Goal: Task Accomplishment & Management: Manage account settings

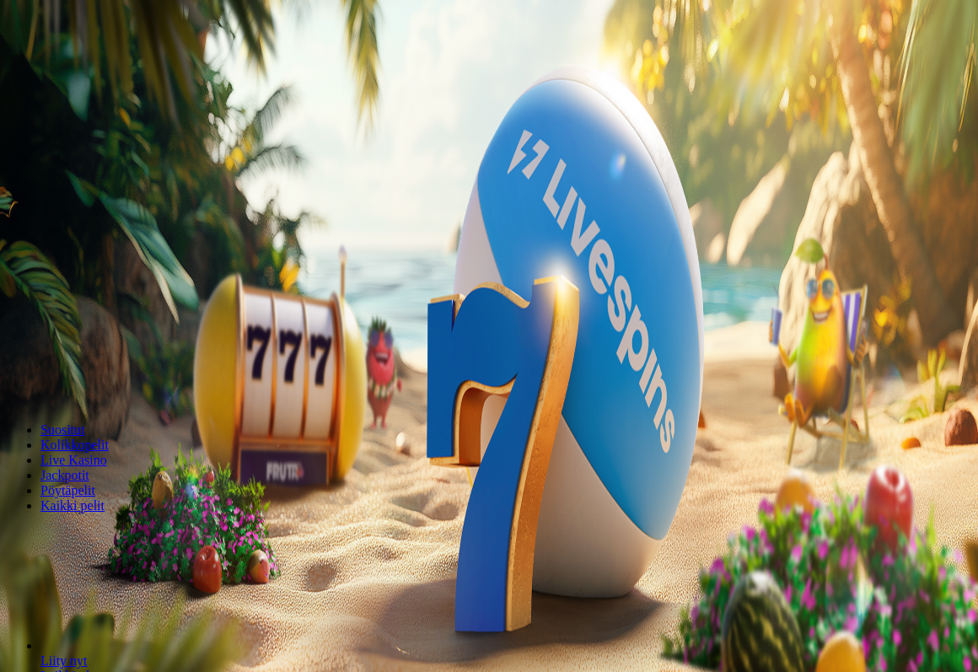
click at [96, 67] on span "Kirjaudu" at bounding box center [116, 61] width 41 height 13
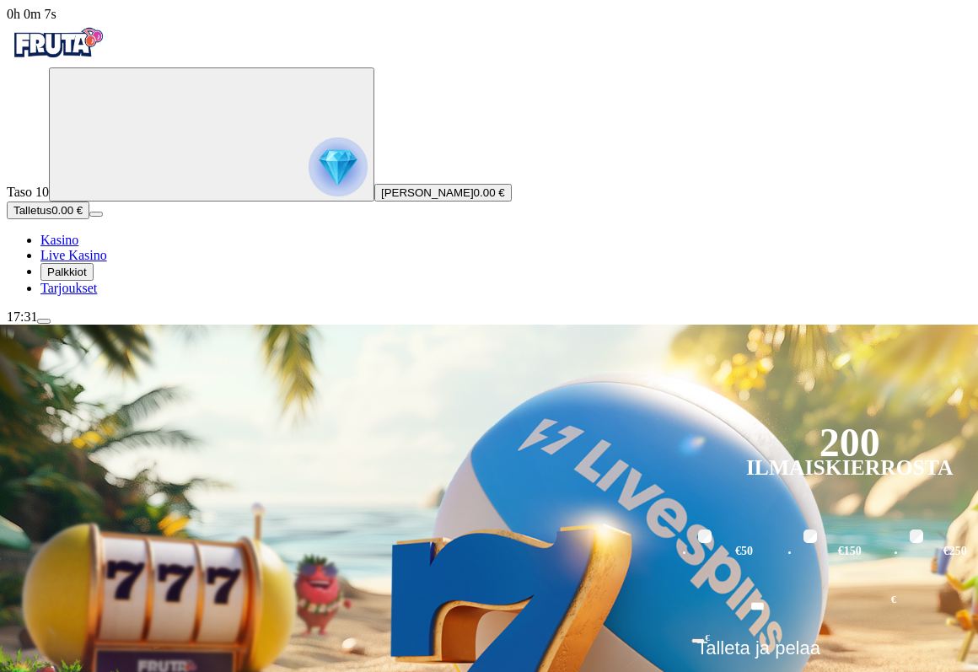
click at [51, 217] on span "Talletus" at bounding box center [32, 210] width 38 height 13
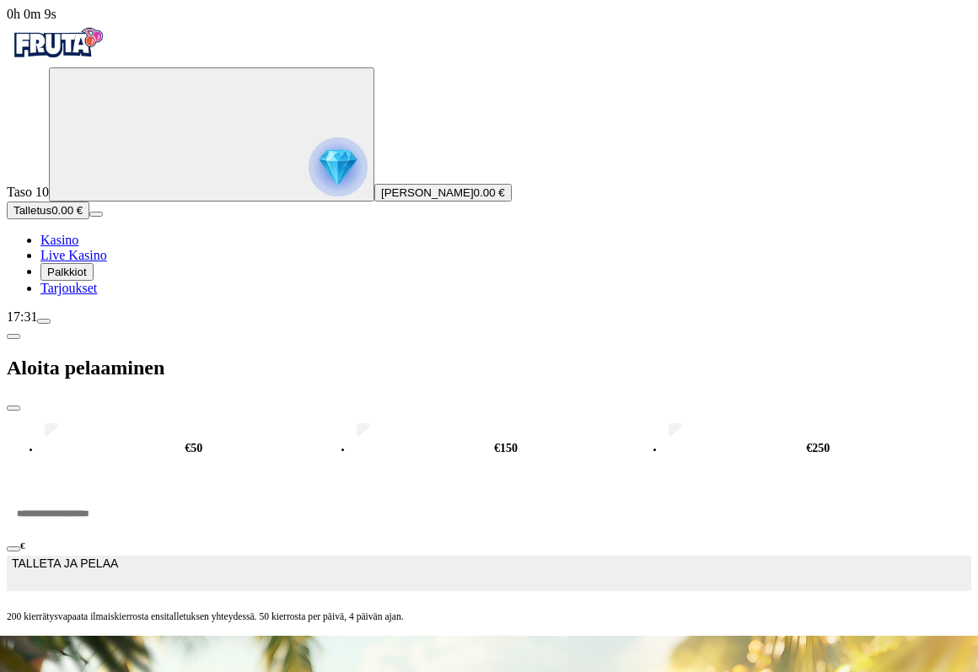
click at [13, 408] on span "close icon" at bounding box center [13, 408] width 0 height 0
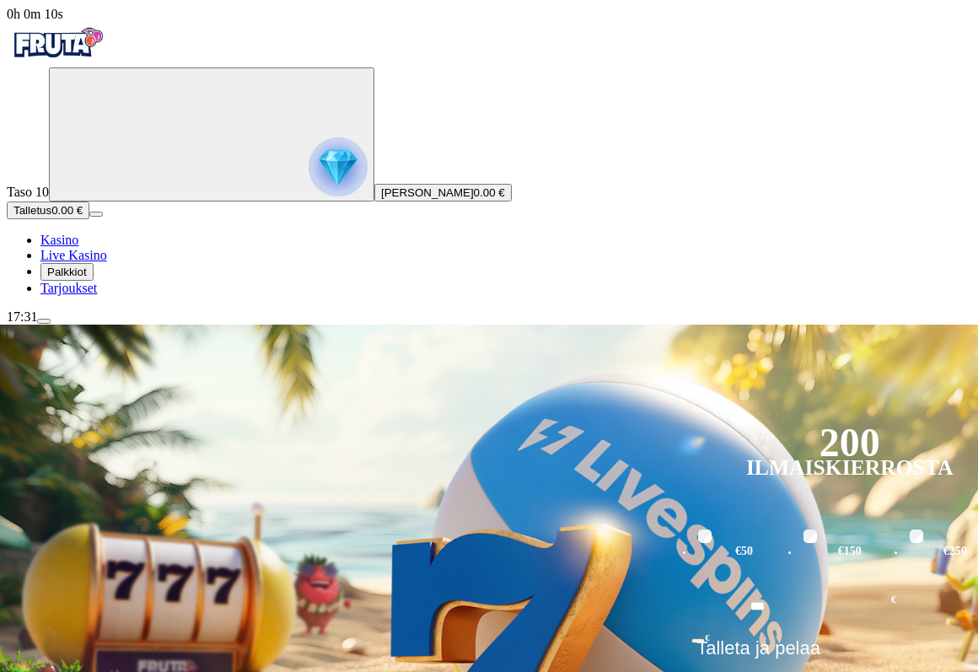
click at [78, 278] on span "Palkkiot" at bounding box center [67, 272] width 40 height 13
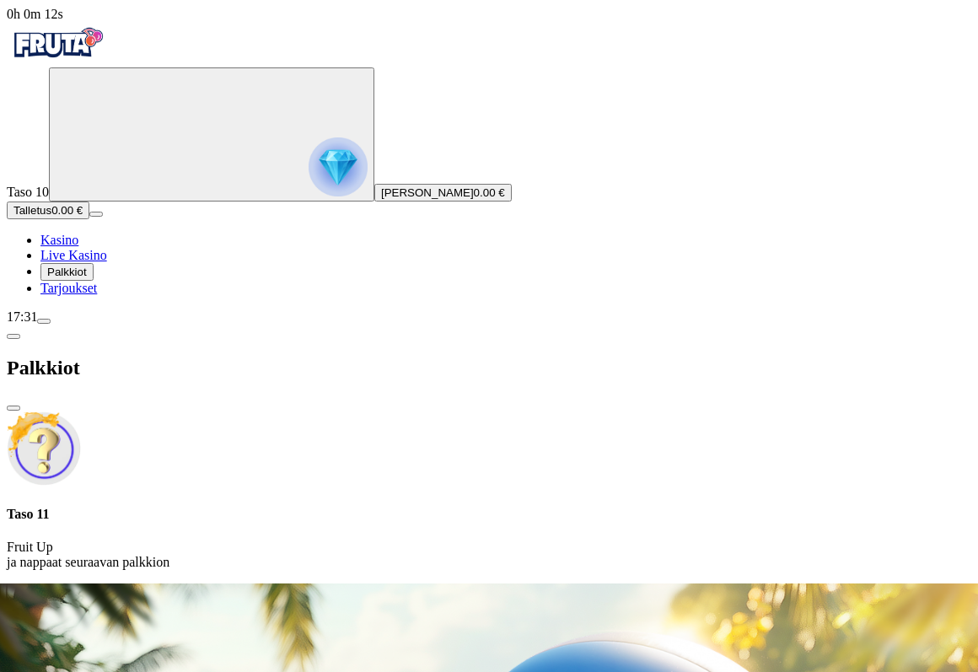
click at [13, 408] on span "close icon" at bounding box center [13, 408] width 0 height 0
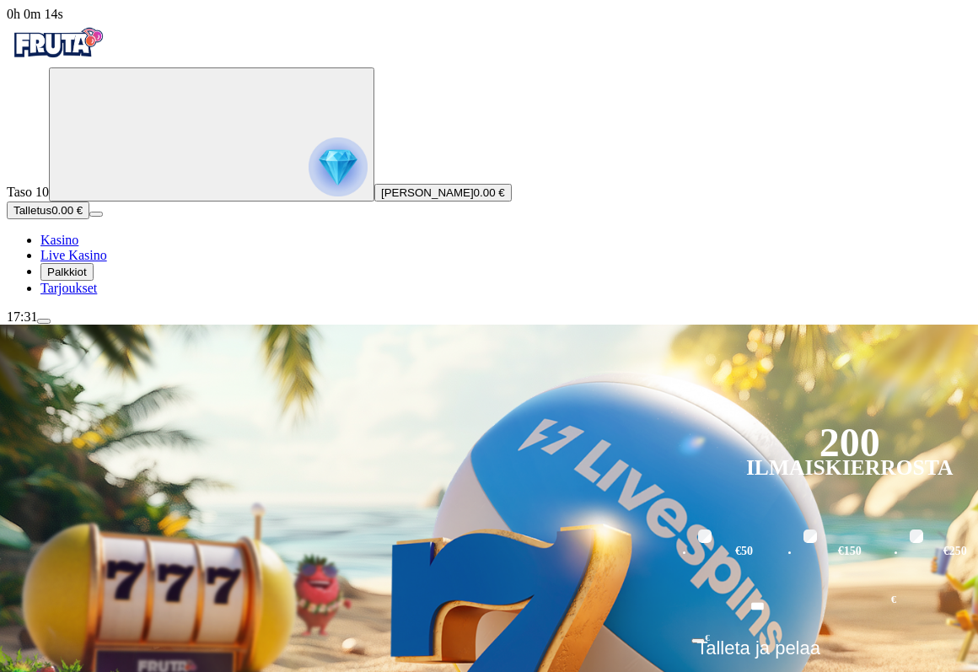
click at [89, 295] on span "Tarjoukset" at bounding box center [68, 288] width 56 height 14
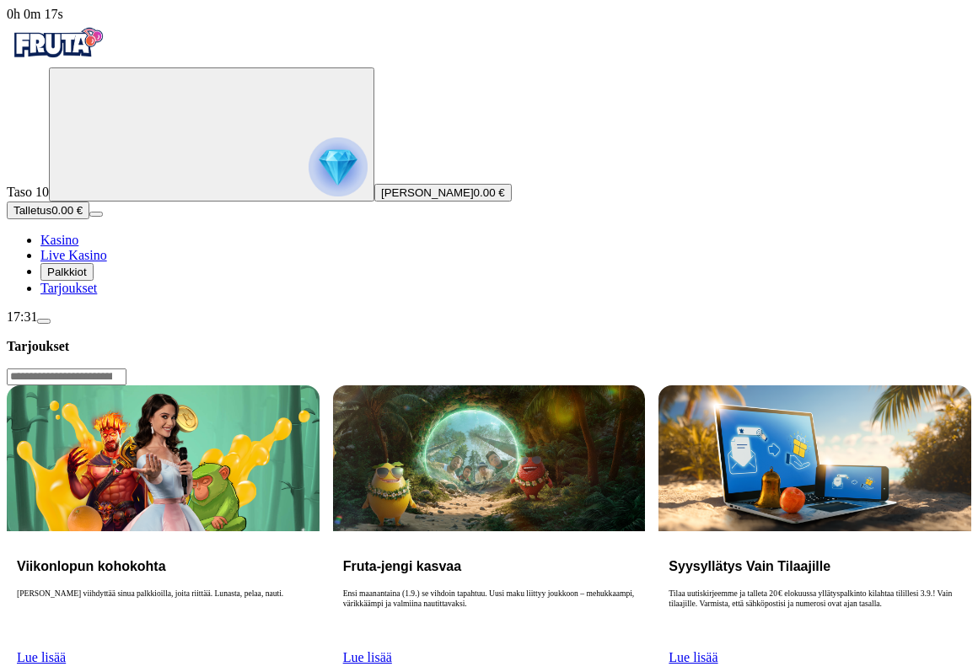
click at [66, 650] on link "Lue lisää" at bounding box center [41, 657] width 49 height 14
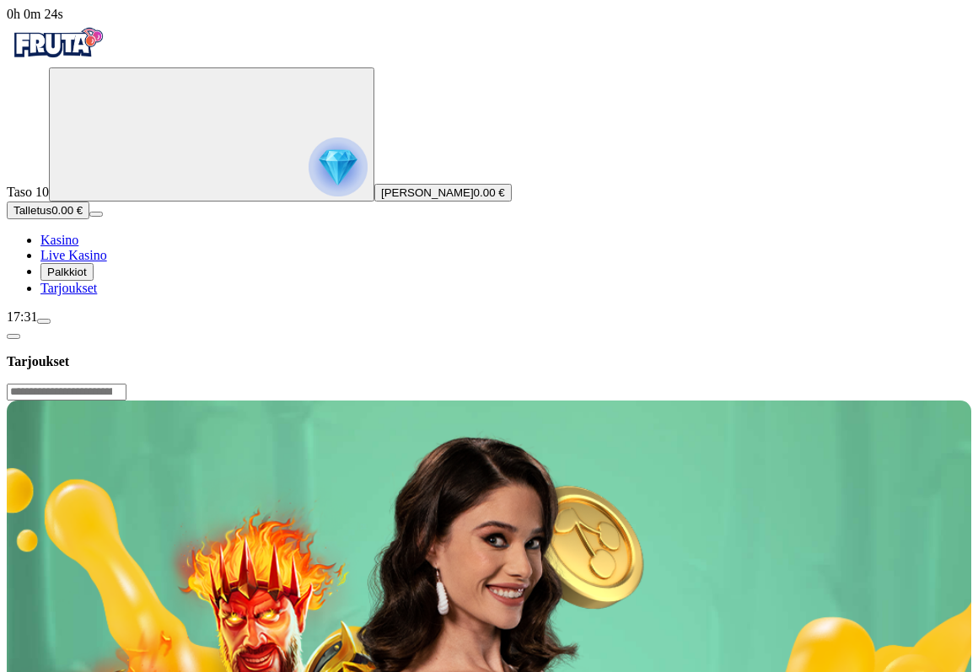
click at [51, 217] on span "Talletus" at bounding box center [32, 210] width 38 height 13
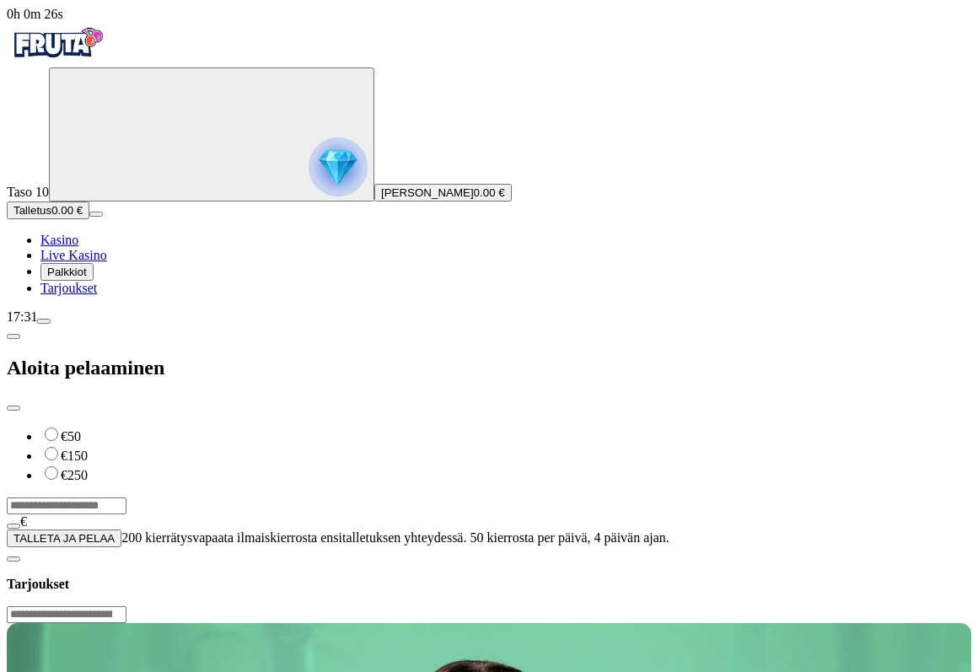
click at [126, 497] on input "***" at bounding box center [67, 505] width 120 height 17
type input "*"
type input "**"
click at [121, 530] on button "TALLETA JA PELAA" at bounding box center [64, 539] width 115 height 18
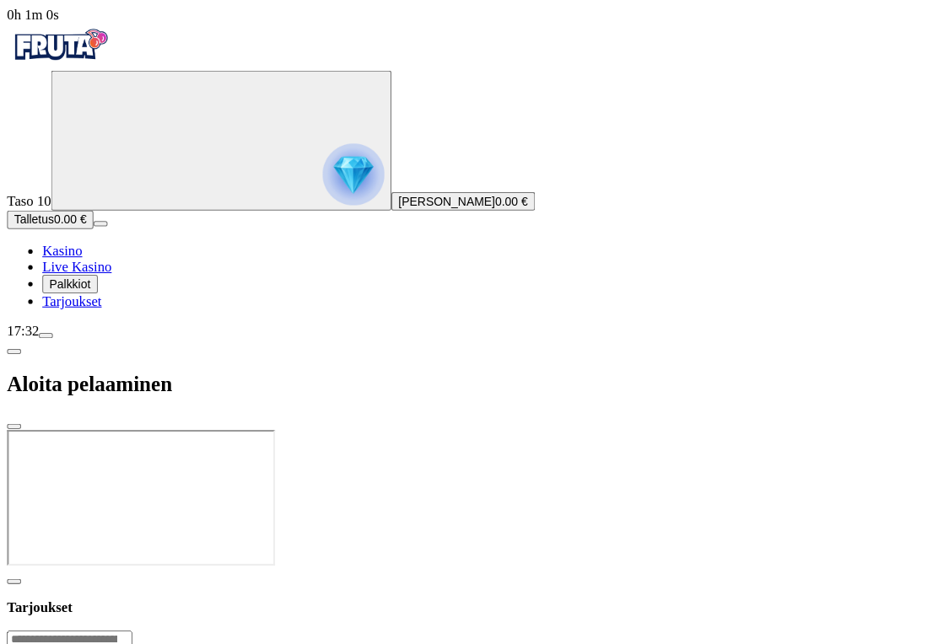
click at [51, 217] on span "Talletus" at bounding box center [32, 210] width 38 height 13
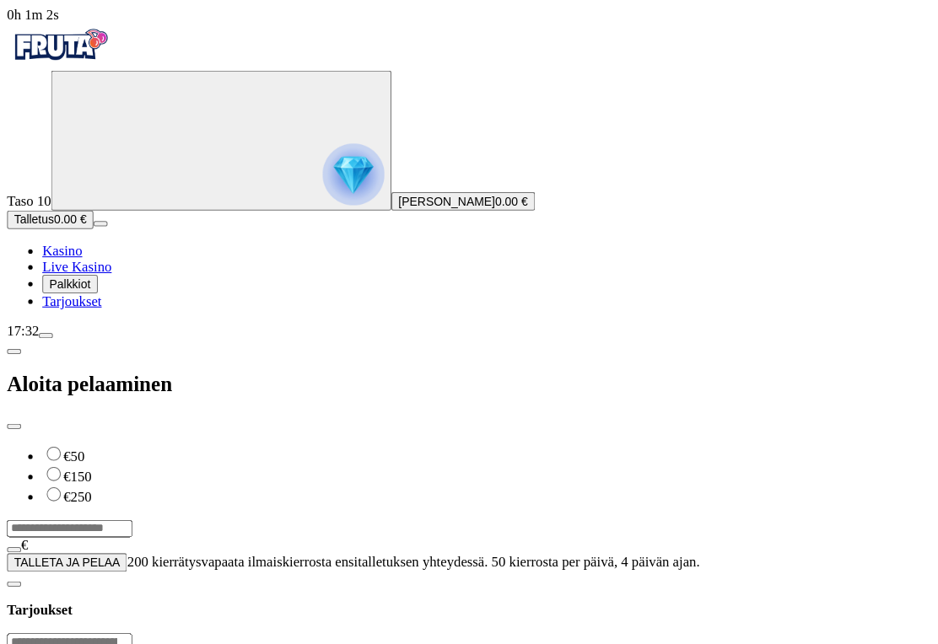
click at [126, 497] on input "***" at bounding box center [67, 505] width 120 height 17
type input "*"
type input "**"
click at [115, 532] on span "TALLETA JA PELAA" at bounding box center [63, 538] width 101 height 13
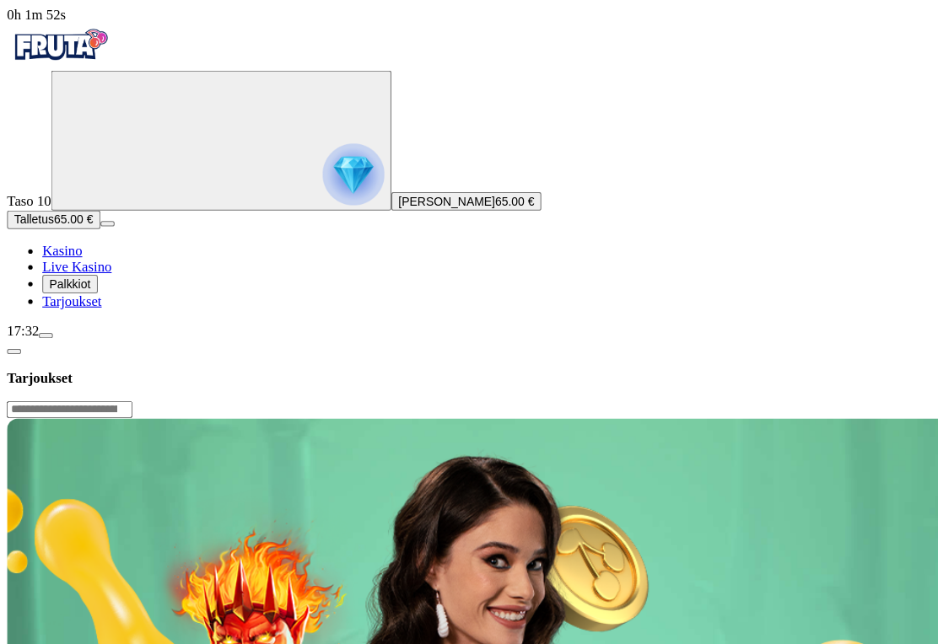
click at [77, 247] on span "Kasino" at bounding box center [59, 240] width 38 height 14
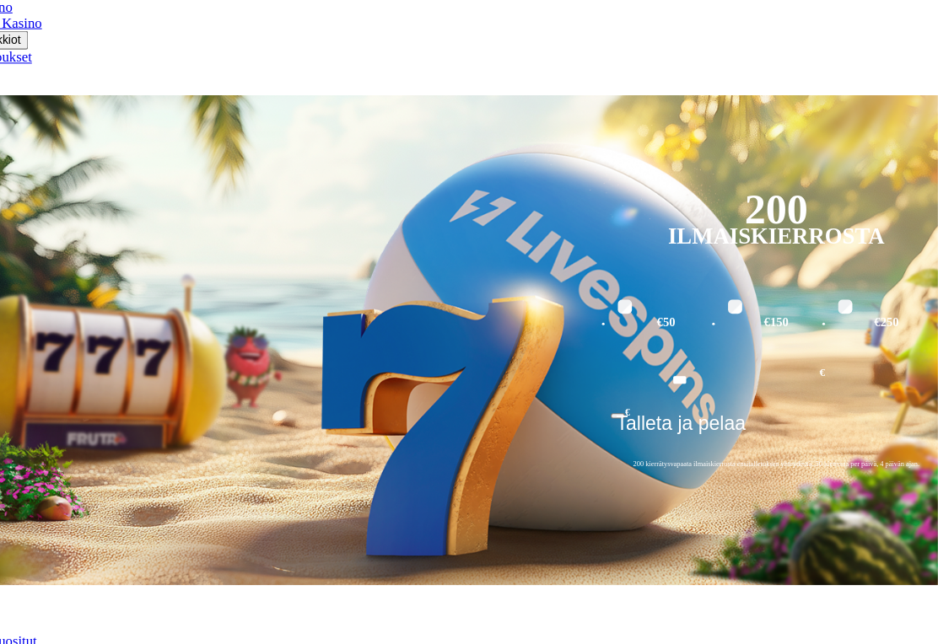
scroll to position [231, 27]
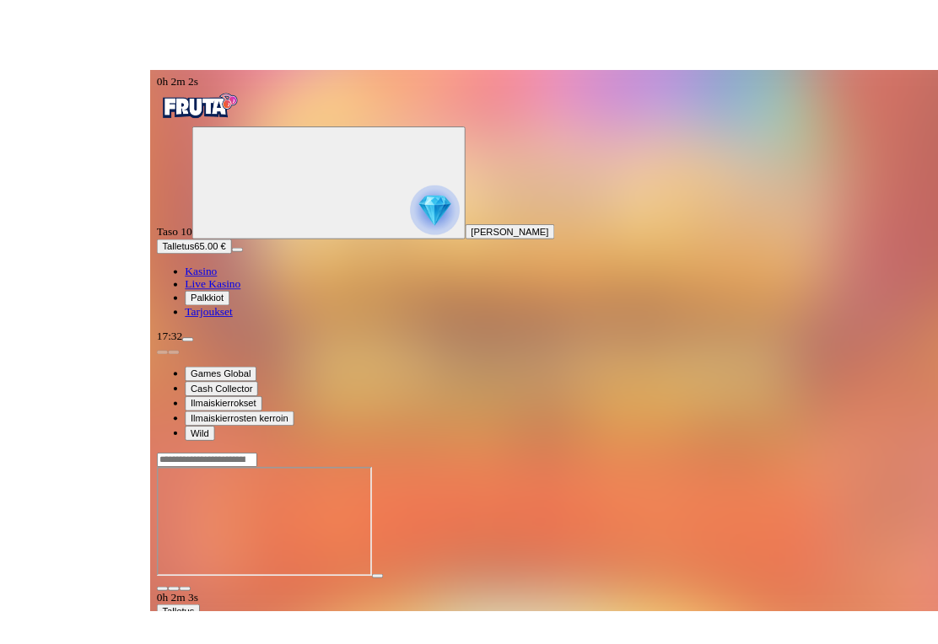
scroll to position [19, 0]
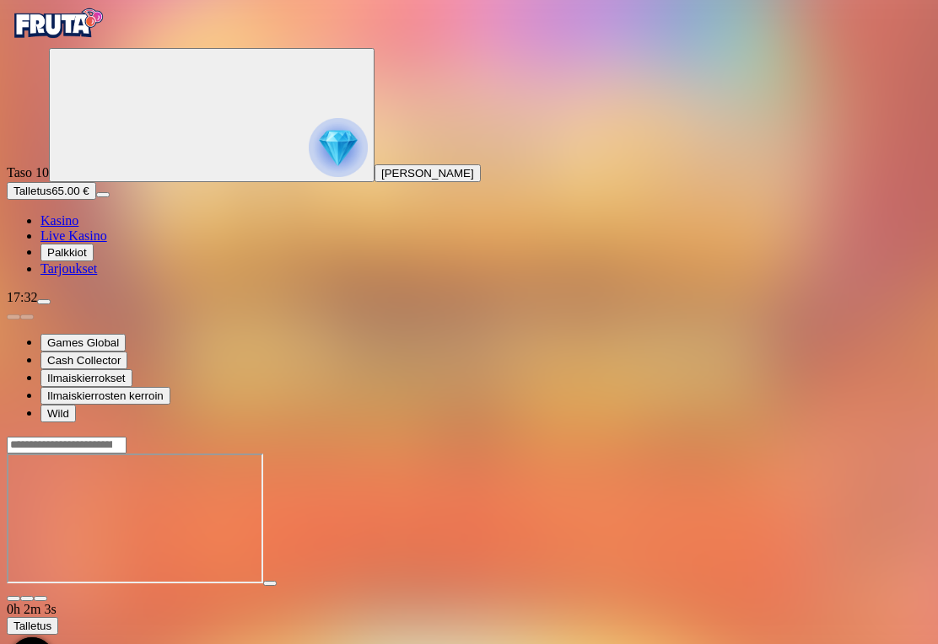
click at [739, 476] on main "0h 2m 3s Talletus Kokonaissaldo 65.00 € Kotiutus 65.00 € Bonukset 0.00 € Tallet…" at bounding box center [469, 601] width 924 height 331
click at [40, 599] on span "fullscreen icon" at bounding box center [40, 599] width 0 height 0
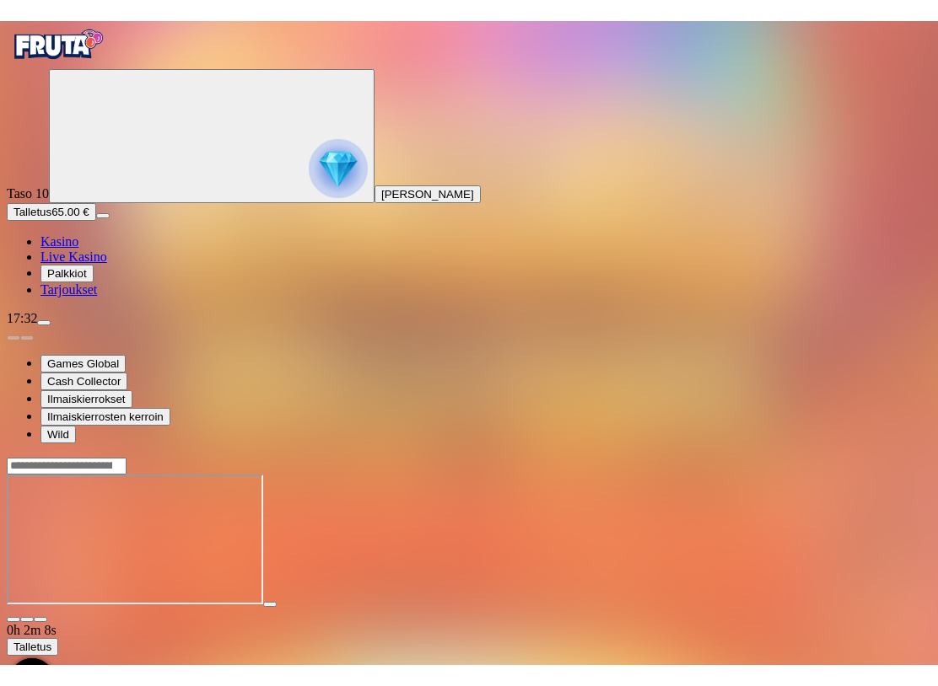
scroll to position [0, 0]
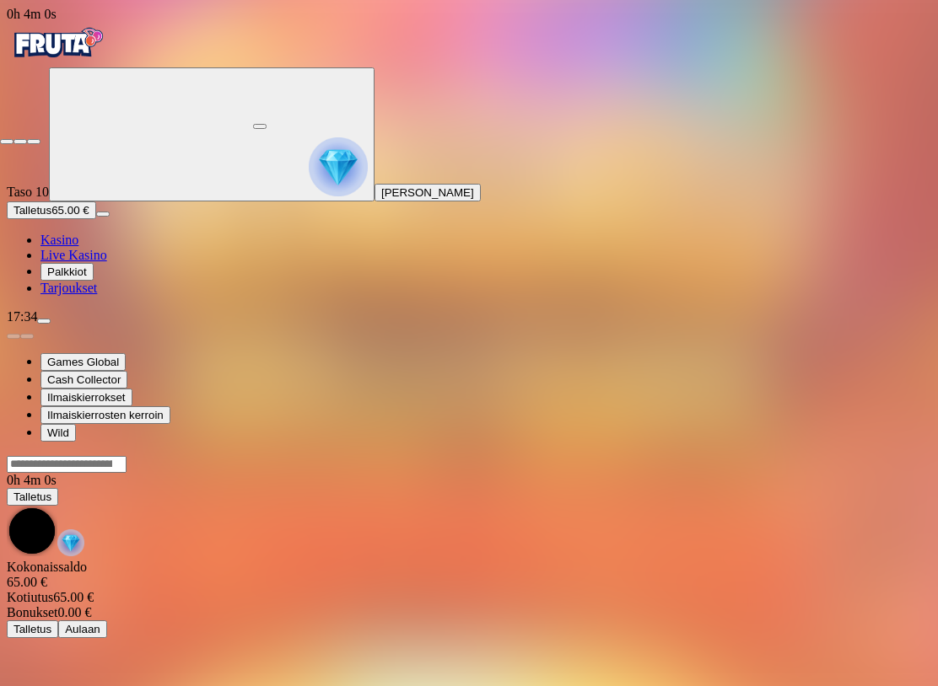
click at [7, 142] on span "close icon" at bounding box center [7, 142] width 0 height 0
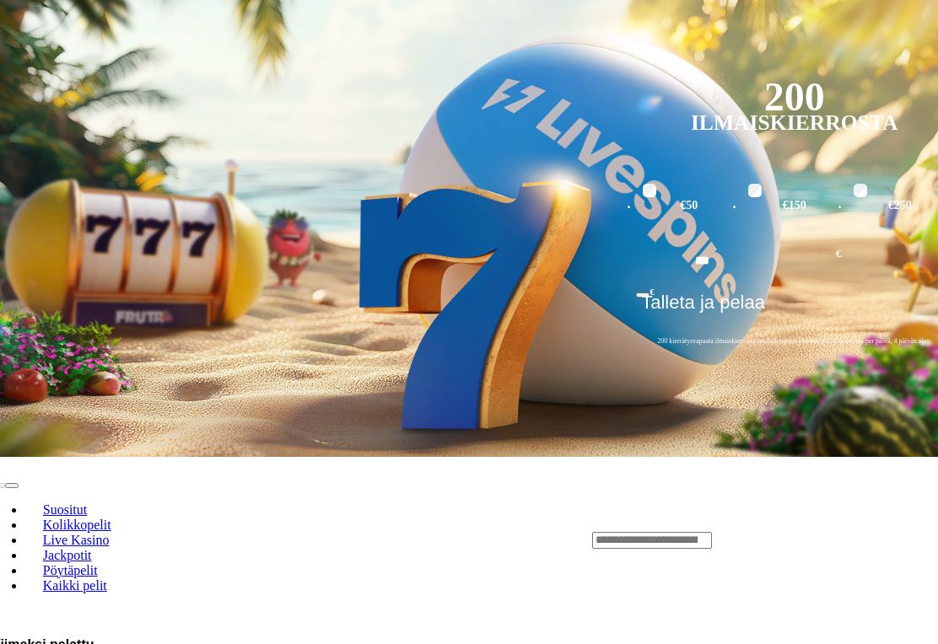
scroll to position [336, 14]
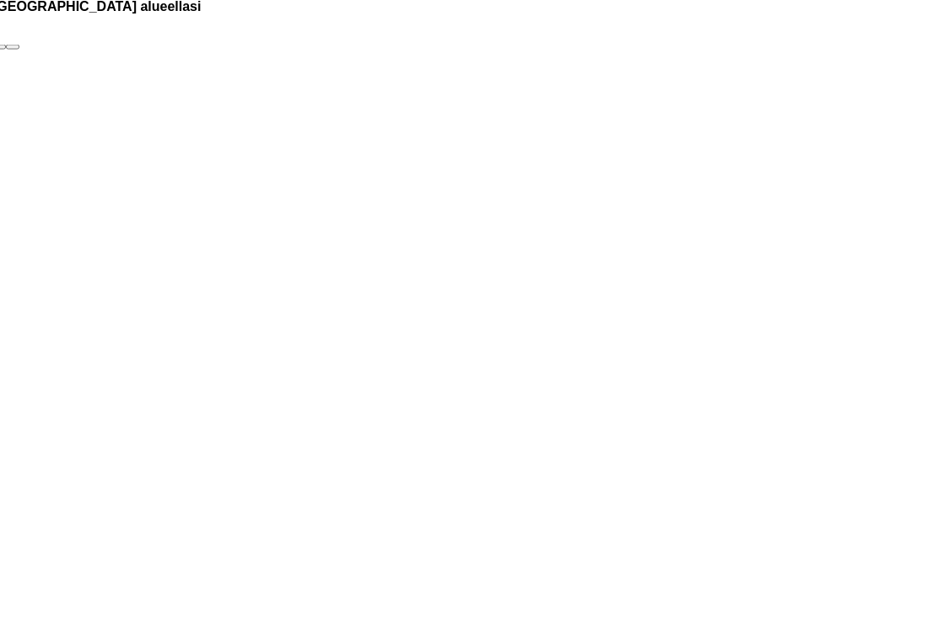
scroll to position [1548, 14]
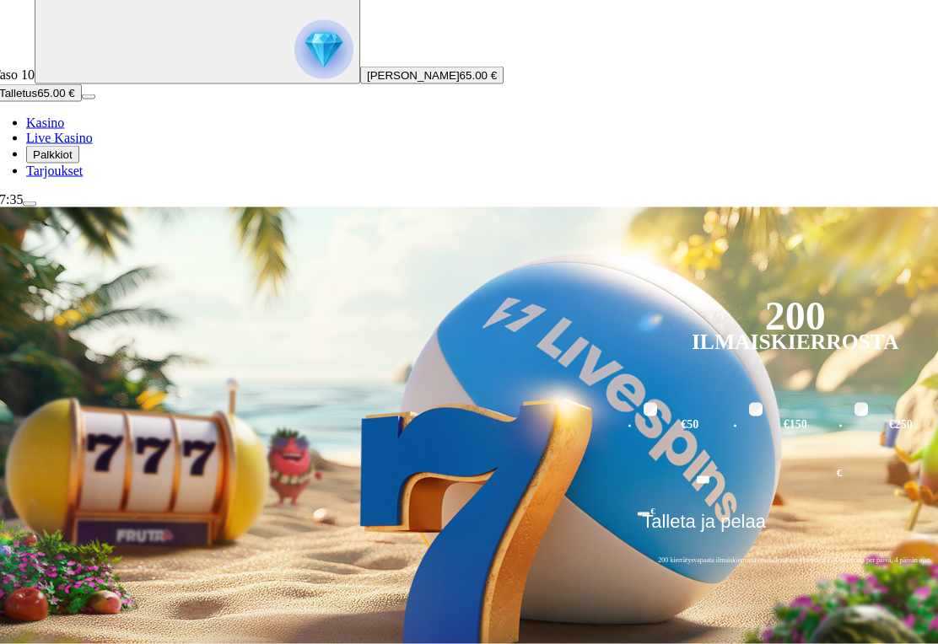
scroll to position [0, 14]
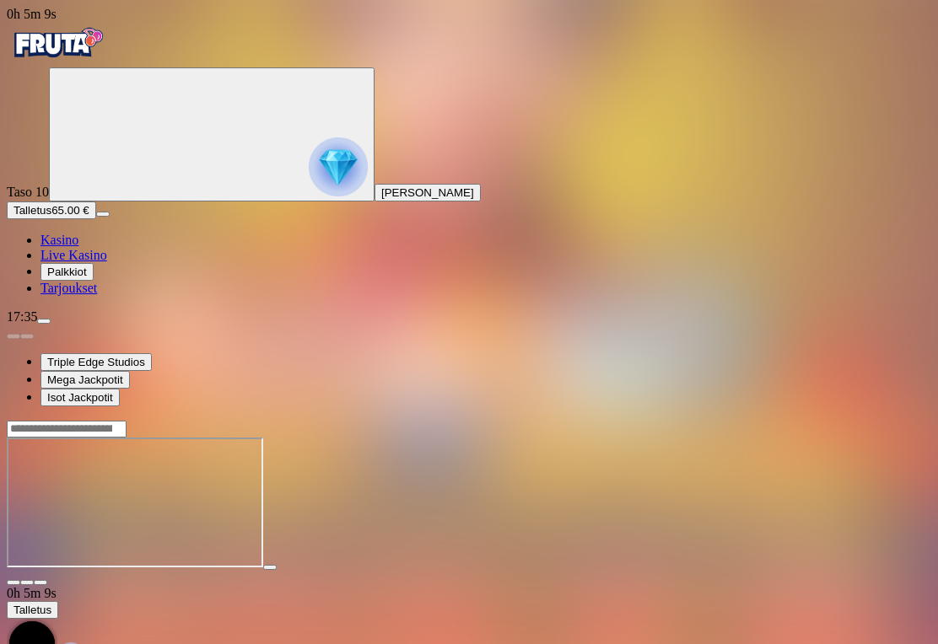
click at [13, 583] on span "close icon" at bounding box center [13, 583] width 0 height 0
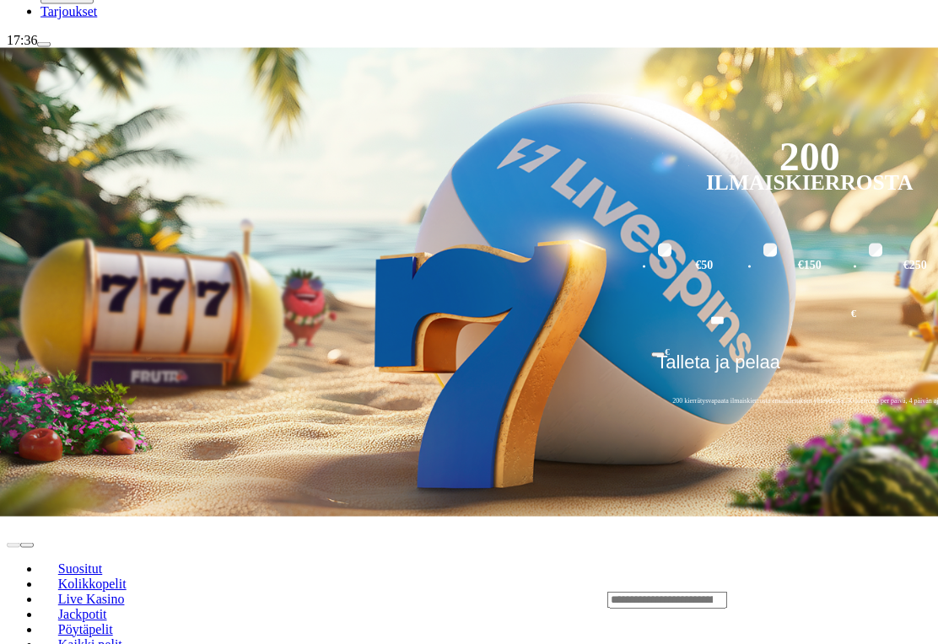
scroll to position [277, 0]
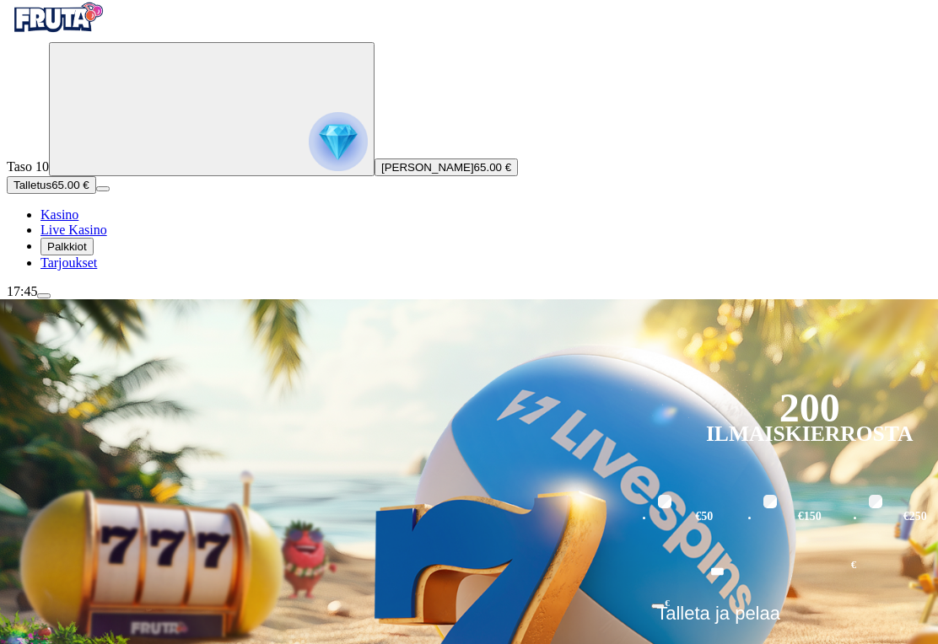
scroll to position [26, 0]
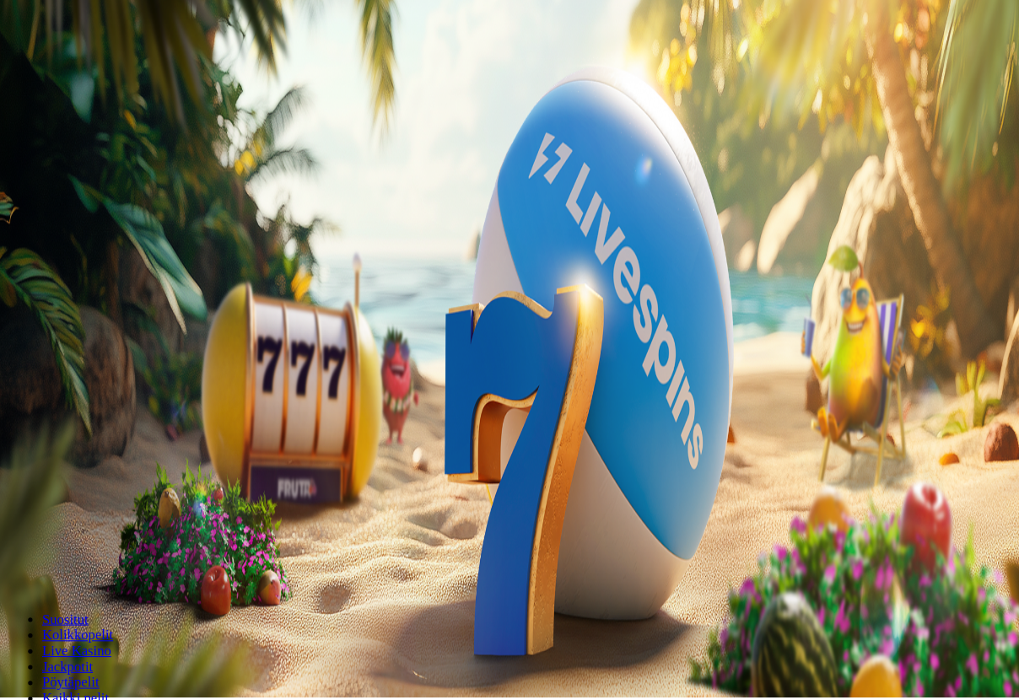
scroll to position [5, 0]
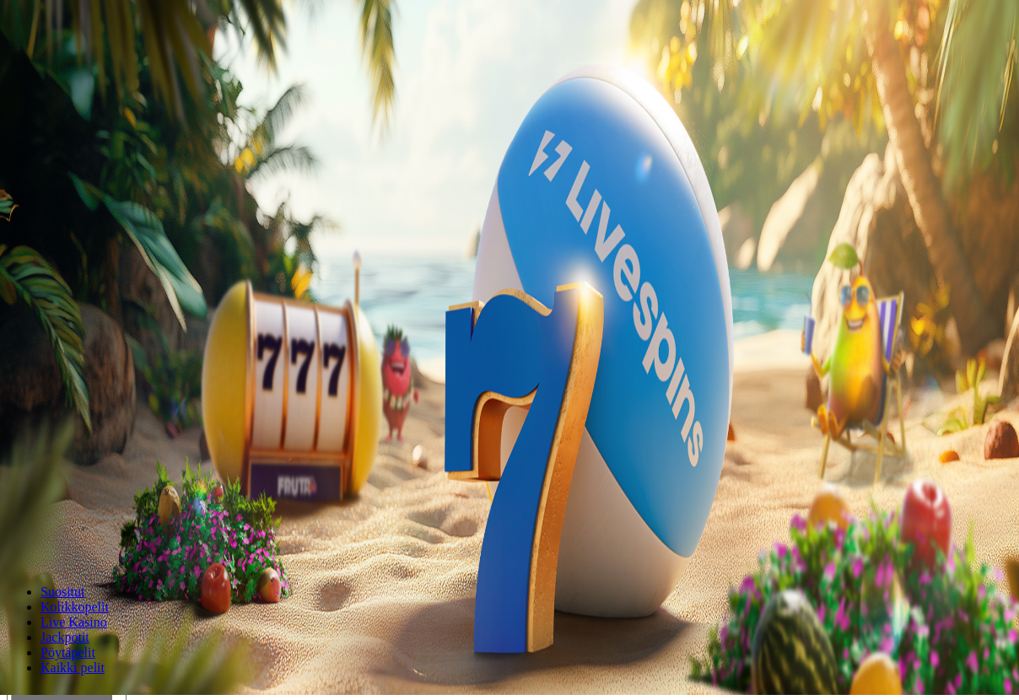
click at [44, 316] on span "menu icon" at bounding box center [44, 316] width 0 height 0
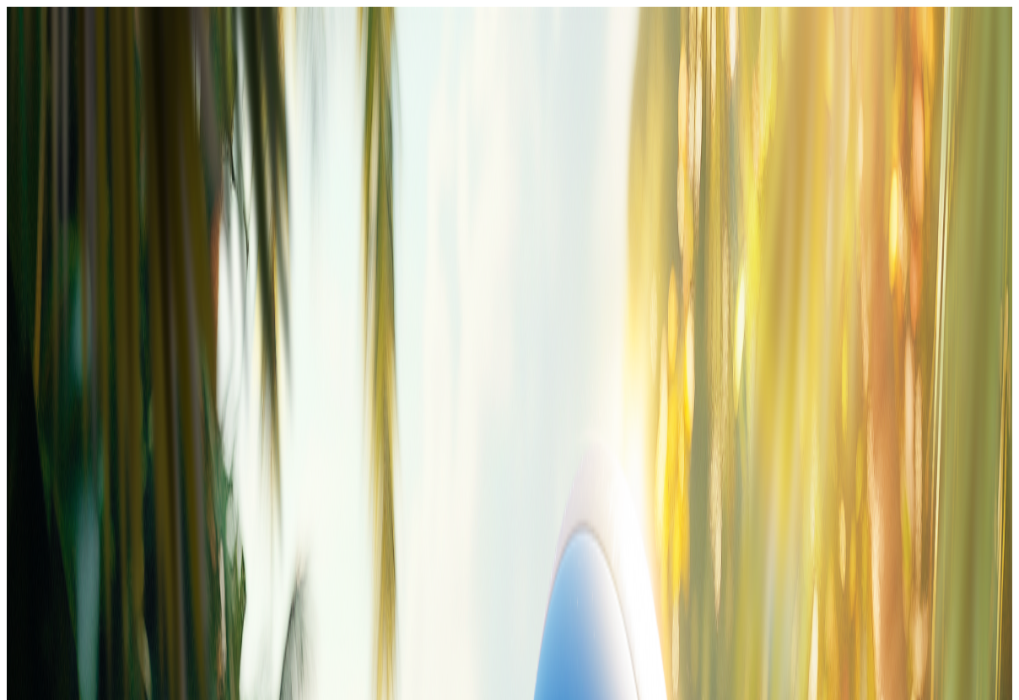
click at [94, 612] on span "Pelitauko" at bounding box center [70, 618] width 46 height 13
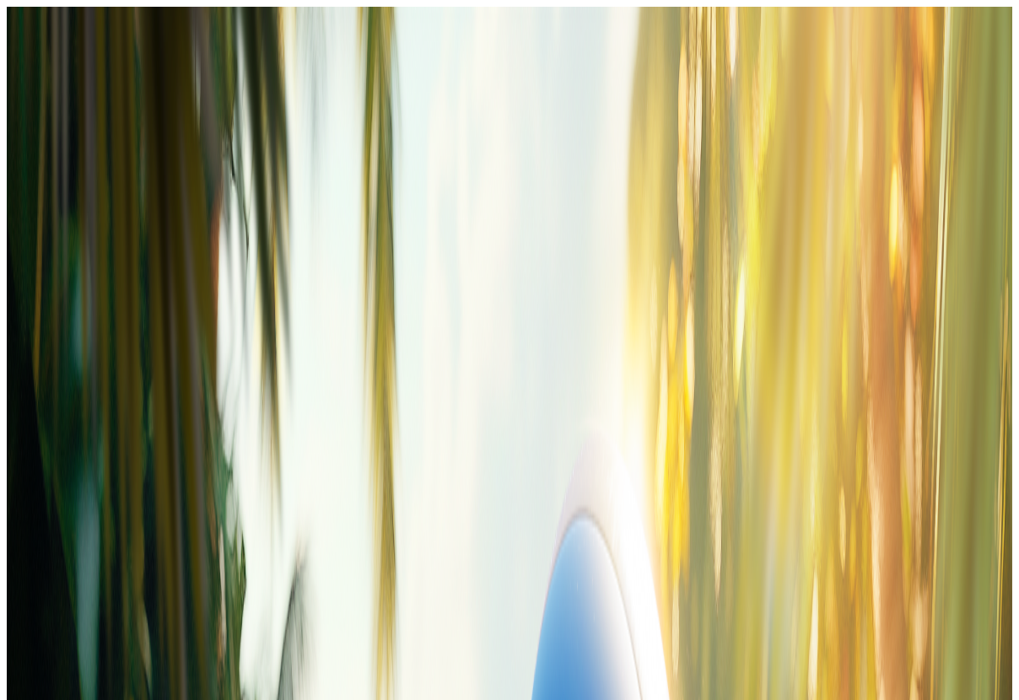
click at [119, 557] on button "7 päivää" at bounding box center [91, 566] width 56 height 18
click at [196, 559] on span "Aloita aikalisä" at bounding box center [160, 565] width 69 height 13
click at [267, 663] on button "Kyllä" at bounding box center [248, 672] width 38 height 18
